Goal: Task Accomplishment & Management: Manage account settings

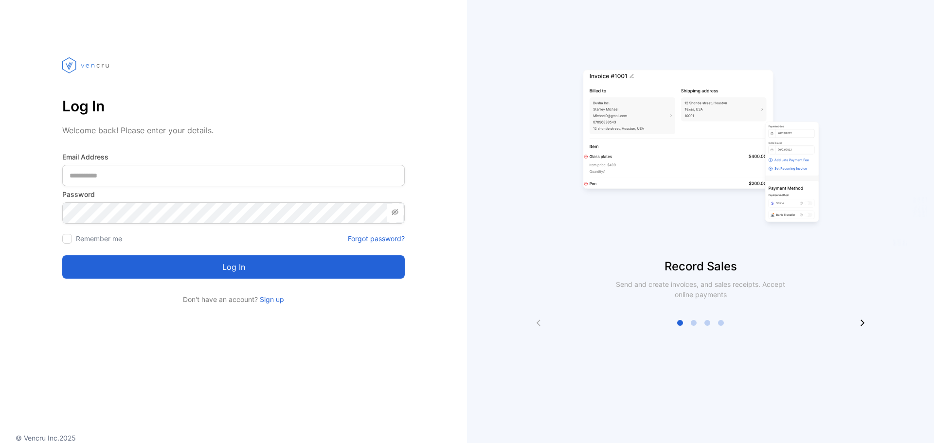
click at [279, 167] on Address-inputemail "email" at bounding box center [233, 175] width 343 height 21
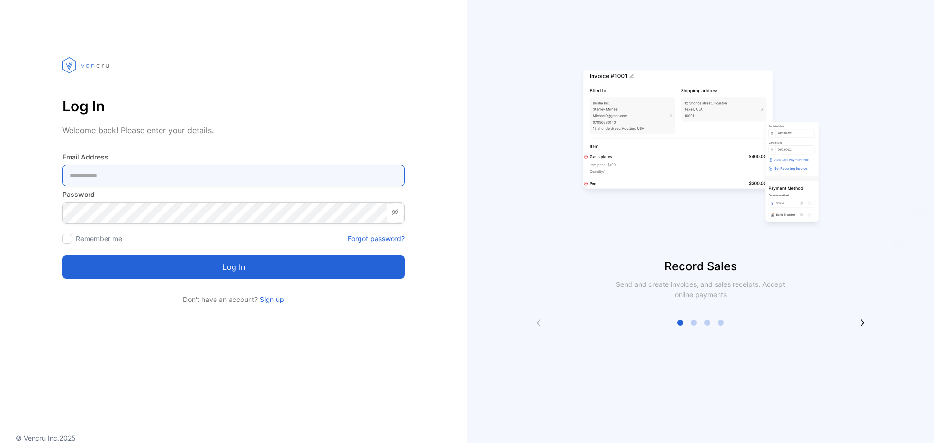
type Address-inputemail "**********"
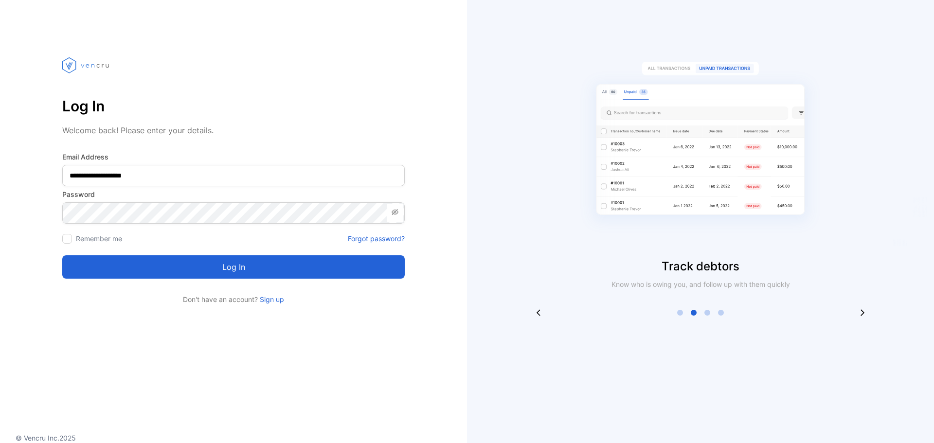
click at [295, 266] on button "Log in" at bounding box center [233, 266] width 343 height 23
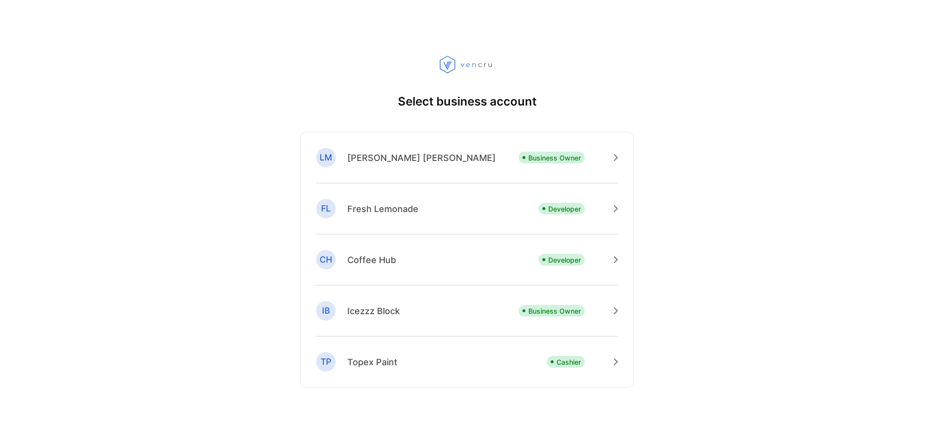
click at [423, 156] on div "[PERSON_NAME] Business Owner" at bounding box center [467, 166] width 302 height 36
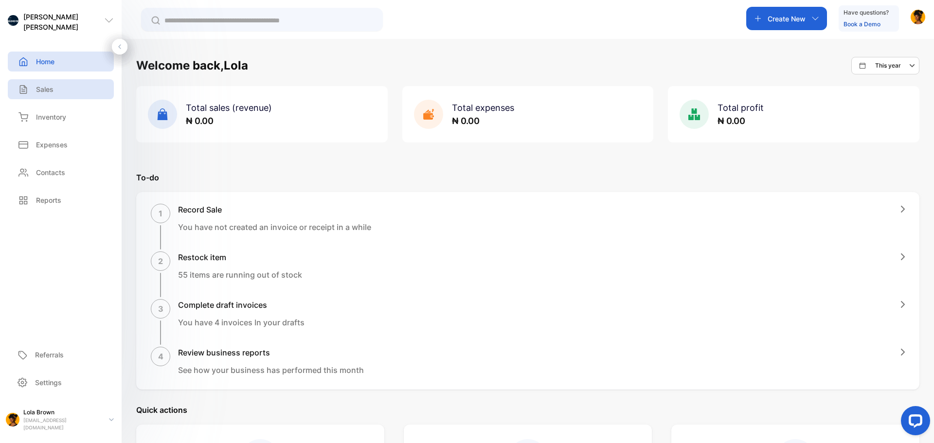
click at [44, 85] on p "Sales" at bounding box center [45, 89] width 18 height 10
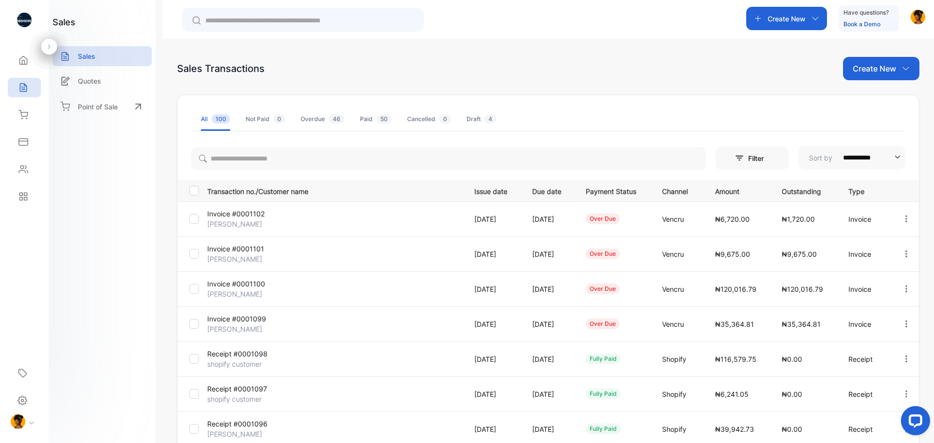
click at [884, 72] on p "Create New" at bounding box center [874, 69] width 43 height 12
click at [873, 102] on span "Invoice" at bounding box center [882, 101] width 23 height 10
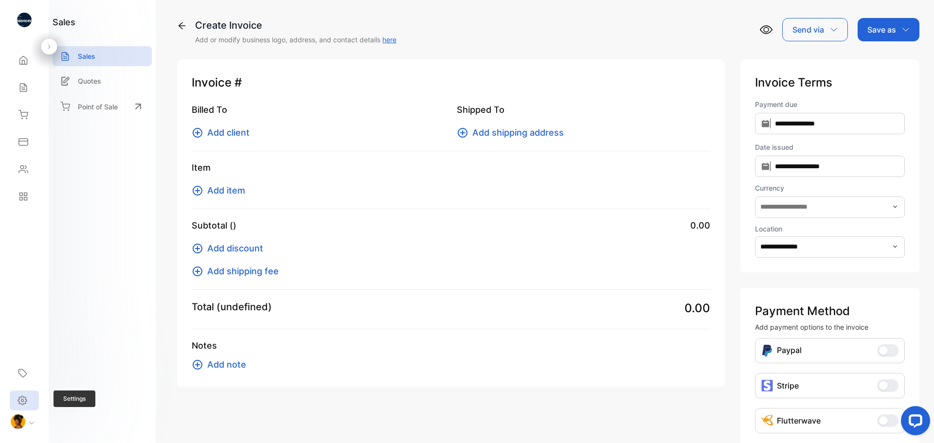
click at [24, 394] on div "Settings" at bounding box center [24, 401] width 29 height 20
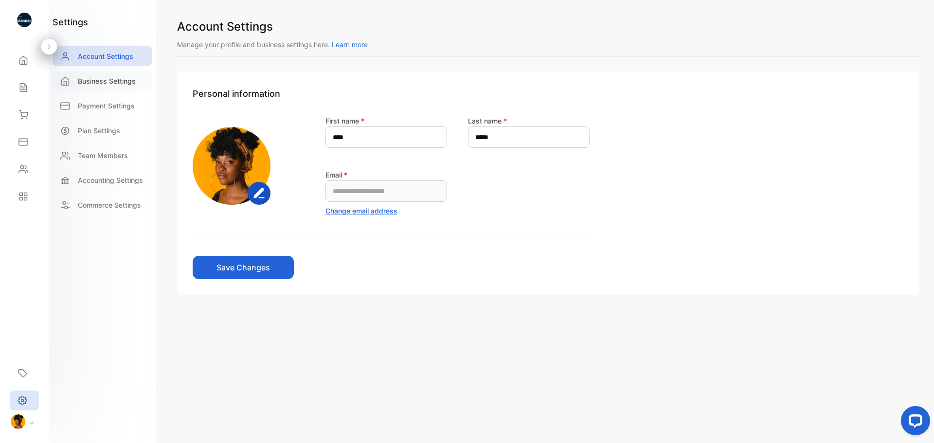
click at [111, 76] on p "Business Settings" at bounding box center [107, 81] width 58 height 10
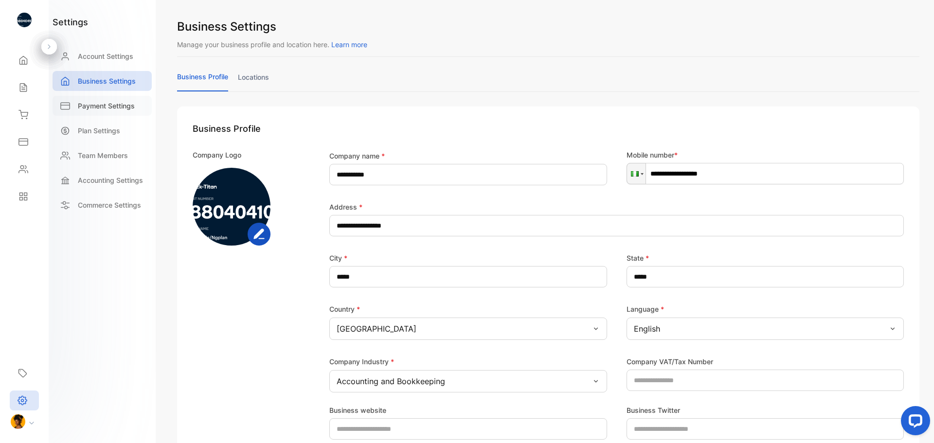
click at [111, 97] on div "Payment Settings" at bounding box center [102, 106] width 99 height 20
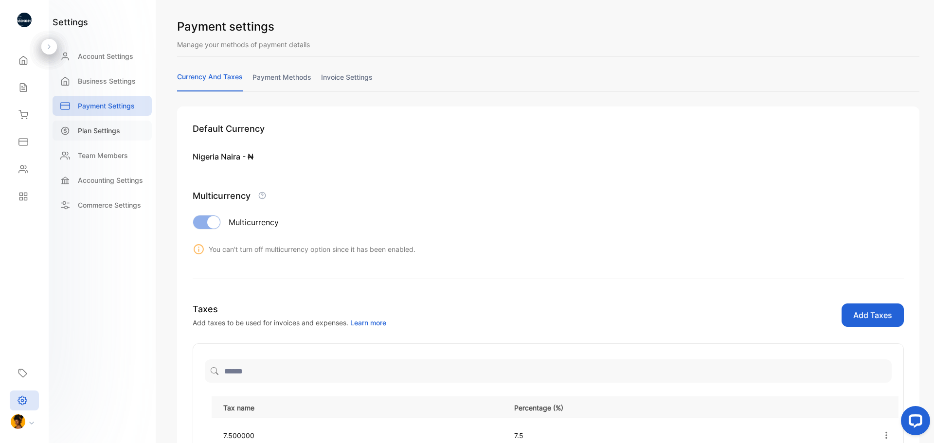
click at [118, 138] on div "Plan Settings" at bounding box center [102, 131] width 99 height 20
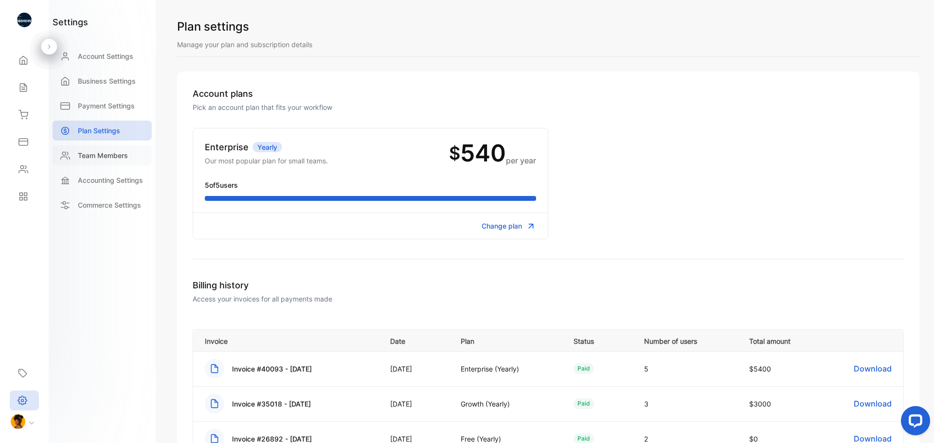
click at [130, 164] on div "Team Members" at bounding box center [102, 155] width 99 height 20
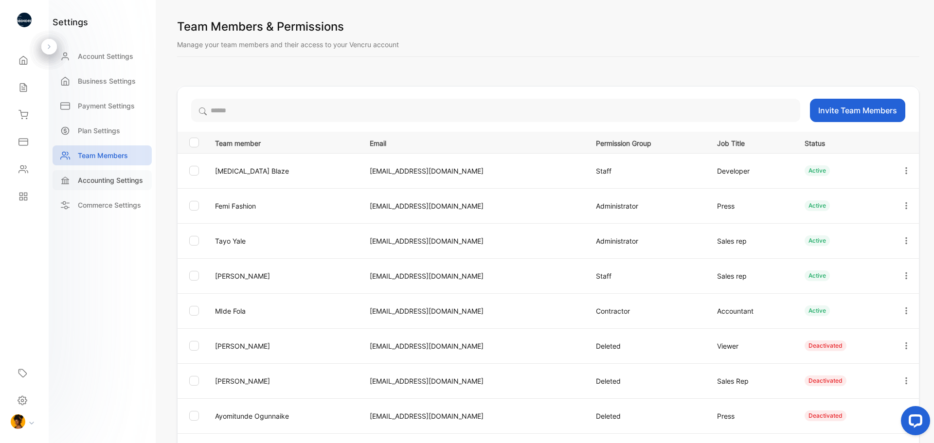
click at [118, 181] on p "Accounting Settings" at bounding box center [110, 180] width 65 height 10
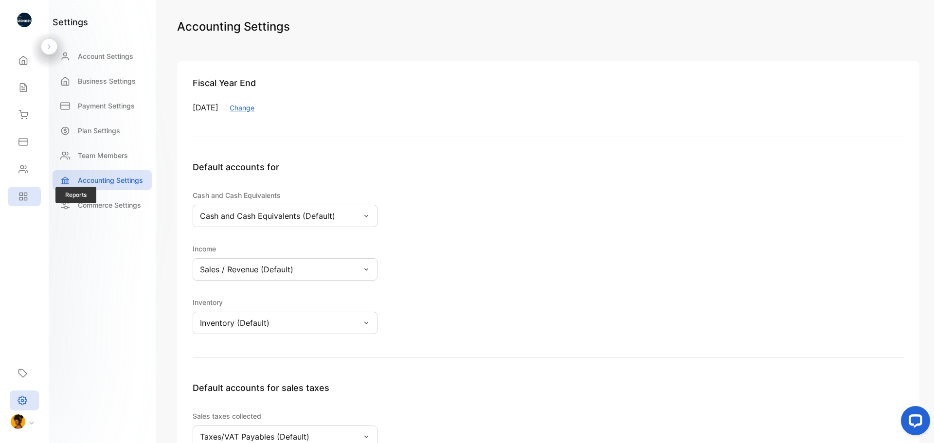
click at [19, 206] on div "Reports Reports" at bounding box center [24, 196] width 33 height 27
click at [19, 206] on div "Reports" at bounding box center [24, 196] width 33 height 19
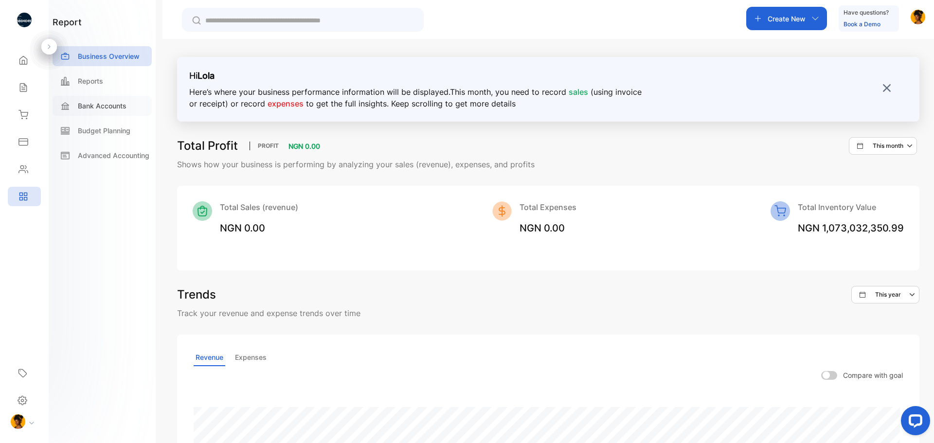
click at [98, 99] on div "Bank Accounts" at bounding box center [102, 106] width 99 height 20
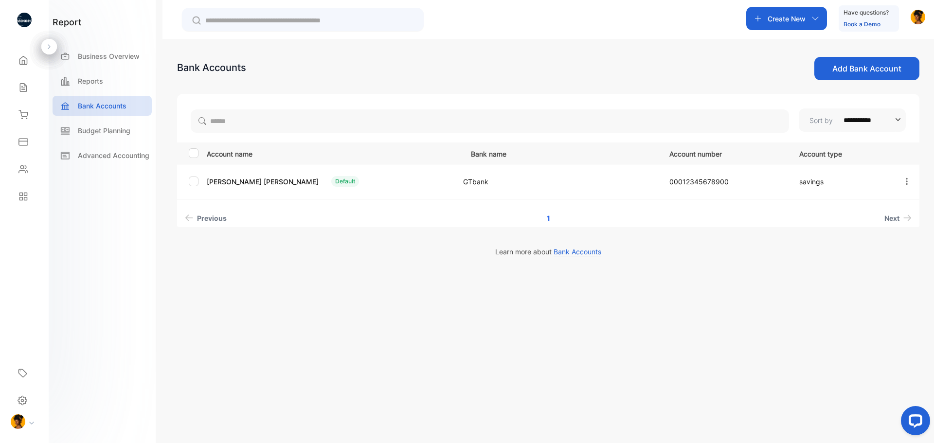
click at [869, 67] on button "Add Bank Account" at bounding box center [866, 68] width 105 height 23
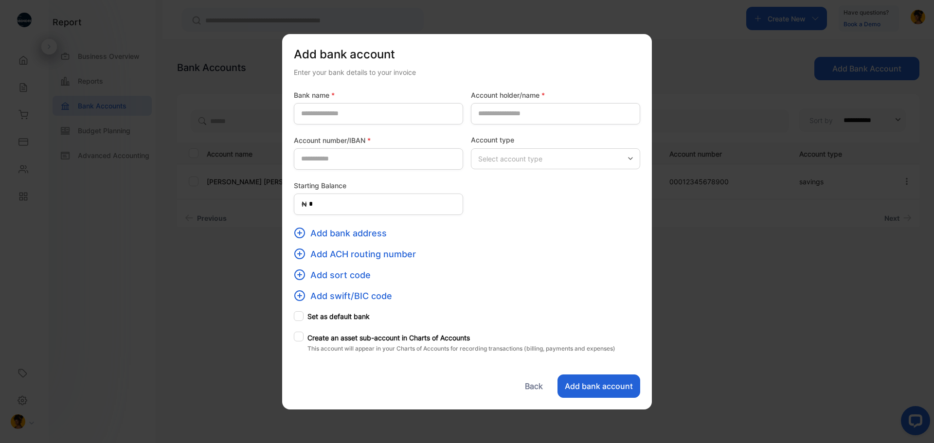
click at [528, 385] on button "Back" at bounding box center [534, 386] width 32 height 23
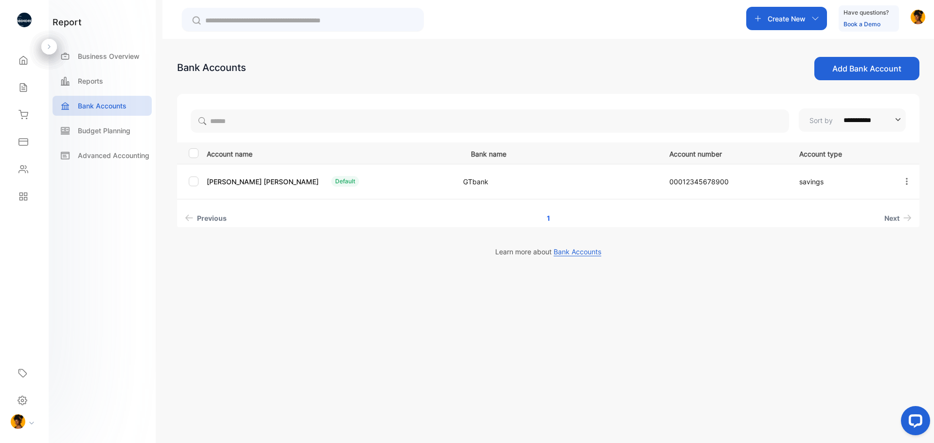
click at [863, 66] on button "Add Bank Account" at bounding box center [866, 68] width 105 height 23
click at [891, 118] on input "**********" at bounding box center [868, 119] width 62 height 23
type input "**********"
click at [891, 118] on input "**********" at bounding box center [868, 119] width 62 height 23
